Goal: Task Accomplishment & Management: Manage account settings

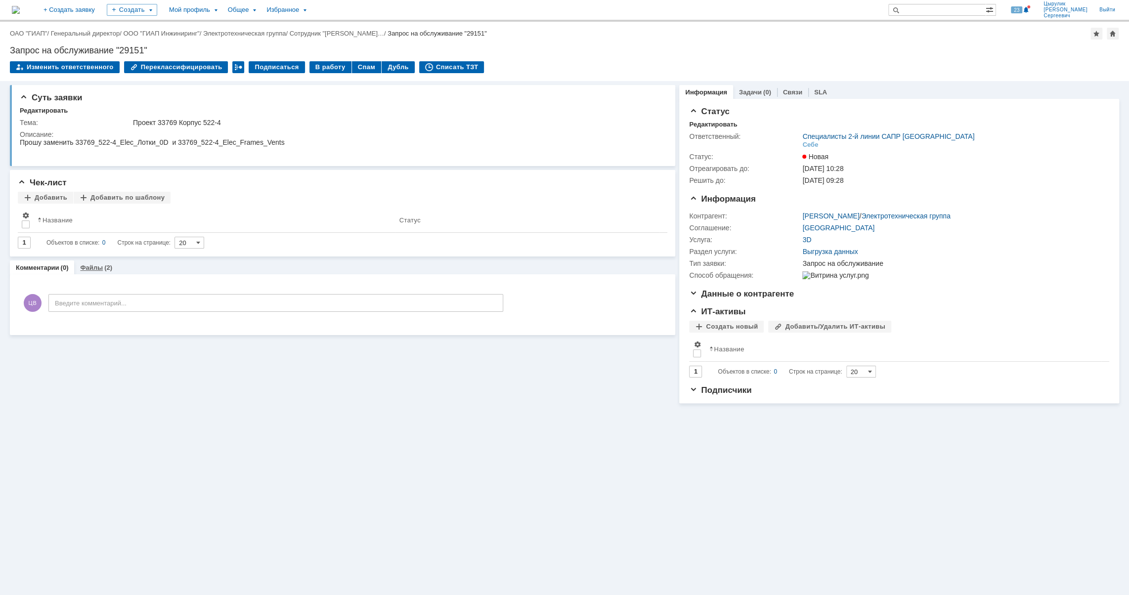
click at [92, 268] on link "Файлы" at bounding box center [91, 267] width 23 height 7
